Goal: Find specific page/section

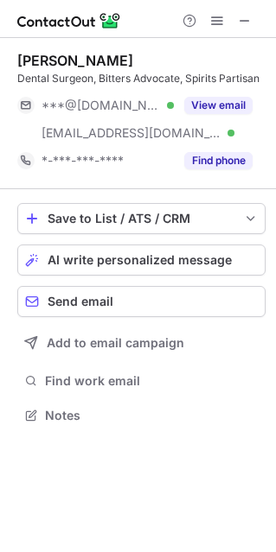
scroll to position [403, 276]
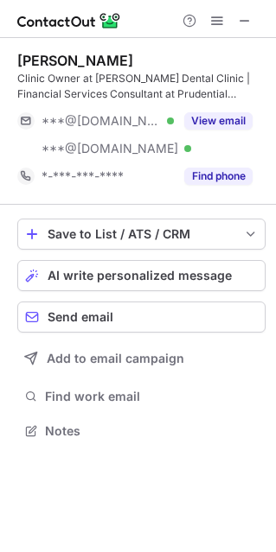
scroll to position [418, 276]
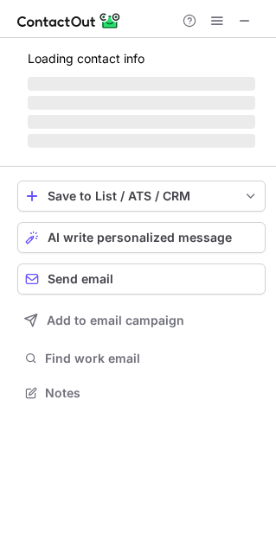
scroll to position [418, 276]
